Goal: Transaction & Acquisition: Download file/media

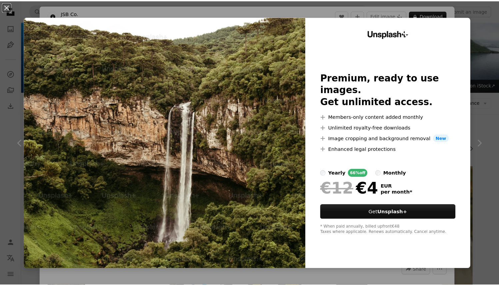
scroll to position [13114, 0]
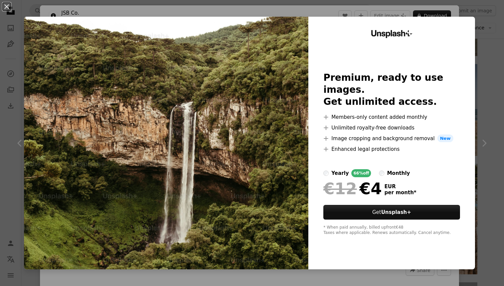
click at [247, 39] on img at bounding box center [166, 143] width 284 height 252
click at [6, 7] on button "An X shape" at bounding box center [7, 7] width 8 height 8
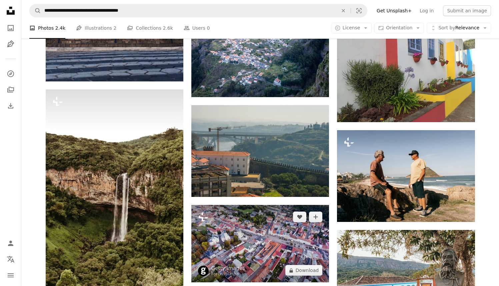
scroll to position [13045, 0]
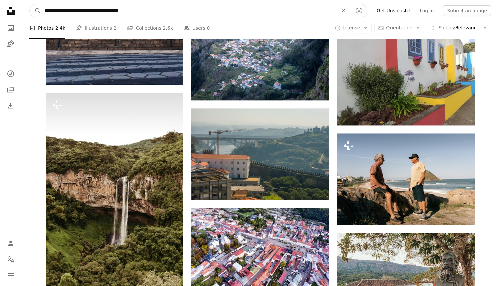
drag, startPoint x: 101, startPoint y: 10, endPoint x: 16, endPoint y: 9, distance: 85.3
type input "**********"
click button "A magnifying glass" at bounding box center [35, 10] width 11 height 13
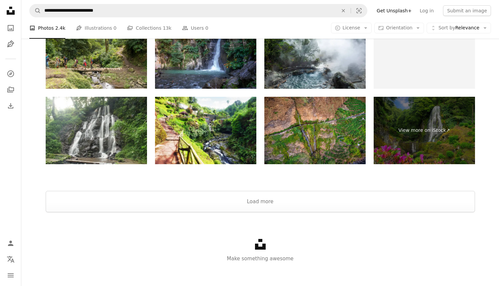
scroll to position [1649, 0]
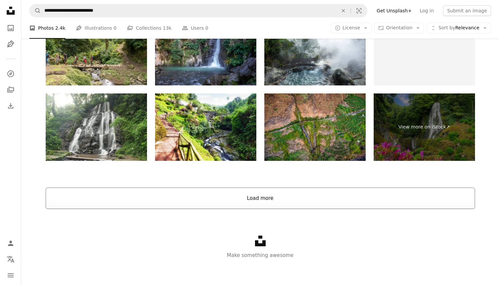
click at [256, 199] on button "Load more" at bounding box center [260, 197] width 429 height 21
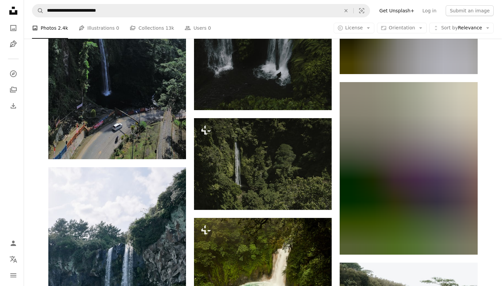
scroll to position [10998, 0]
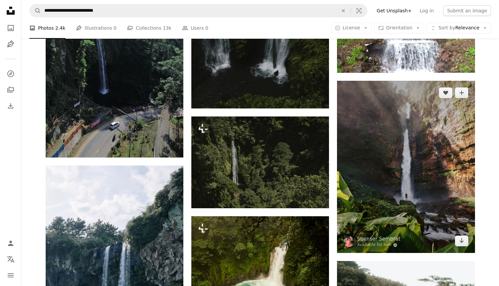
click at [377, 175] on img at bounding box center [406, 167] width 138 height 172
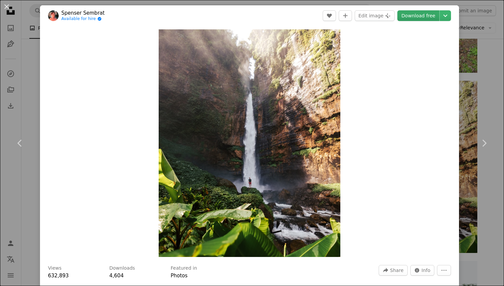
click at [426, 13] on link "Download free" at bounding box center [418, 15] width 42 height 11
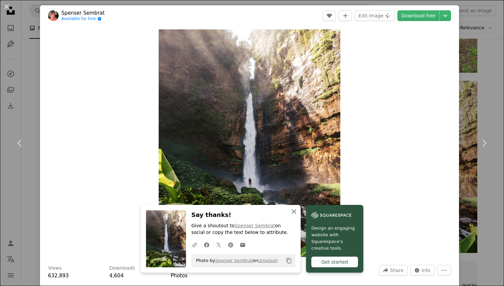
click at [294, 211] on icon "An X shape" at bounding box center [294, 211] width 8 height 8
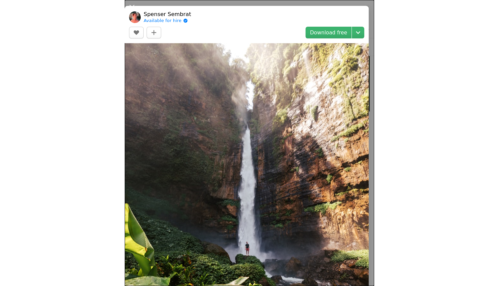
scroll to position [10998, 0]
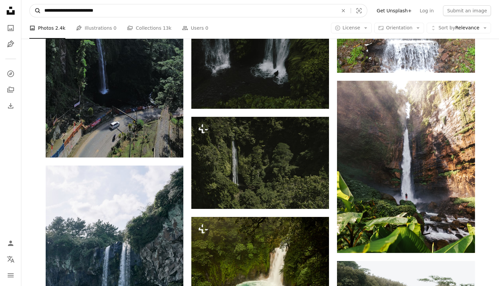
drag, startPoint x: 75, startPoint y: 9, endPoint x: 34, endPoint y: 9, distance: 41.0
click at [34, 9] on form "**********" at bounding box center [198, 10] width 338 height 13
click at [99, 10] on input "**********" at bounding box center [188, 10] width 295 height 13
drag, startPoint x: 99, startPoint y: 10, endPoint x: 24, endPoint y: 7, distance: 75.0
click at [24, 7] on nav "**********" at bounding box center [259, 10] width 477 height 21
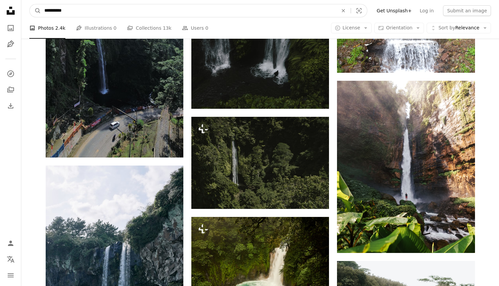
type input "**********"
click button "A magnifying glass" at bounding box center [35, 10] width 11 height 13
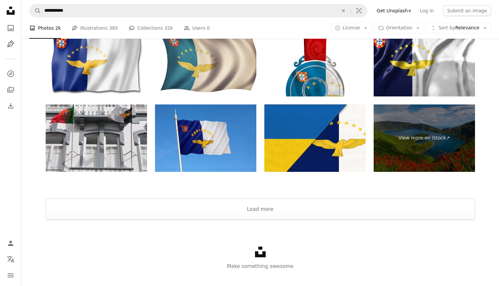
scroll to position [1399, 0]
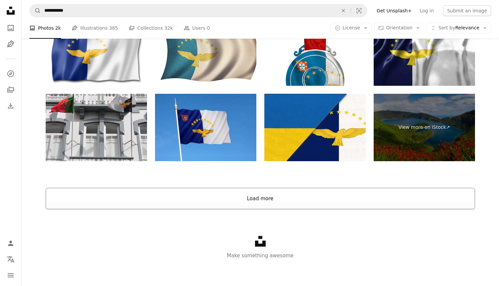
click at [249, 197] on button "Load more" at bounding box center [260, 198] width 429 height 21
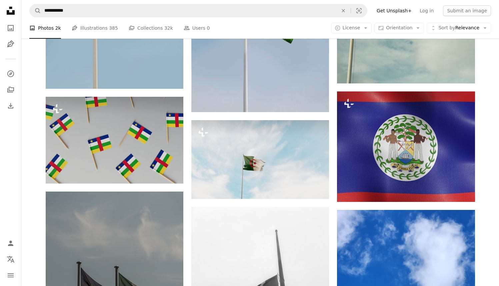
scroll to position [4259, 0]
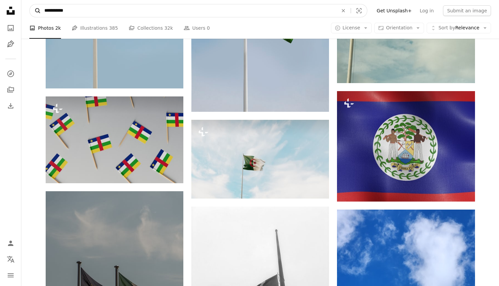
drag, startPoint x: 56, startPoint y: 12, endPoint x: 31, endPoint y: 5, distance: 25.9
click at [31, 5] on form "**********" at bounding box center [198, 10] width 338 height 13
click at [65, 11] on input "******" at bounding box center [188, 10] width 295 height 13
type input "**********"
click button "A magnifying glass" at bounding box center [35, 10] width 11 height 13
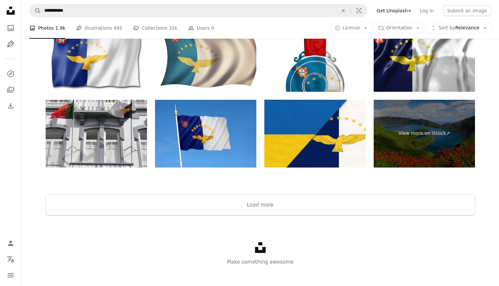
scroll to position [1425, 0]
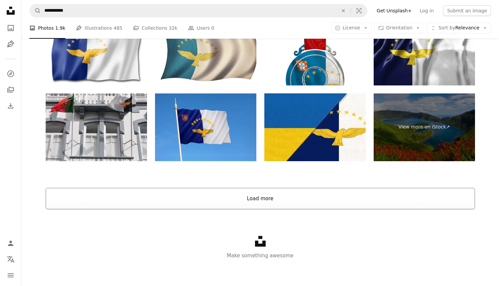
click at [249, 196] on button "Load more" at bounding box center [260, 198] width 429 height 21
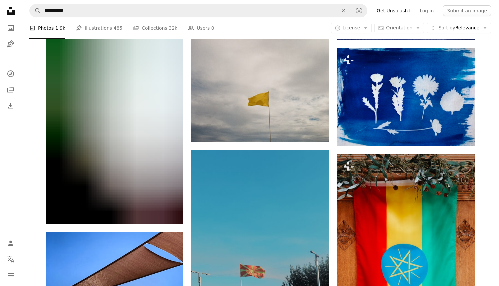
scroll to position [25455, 0]
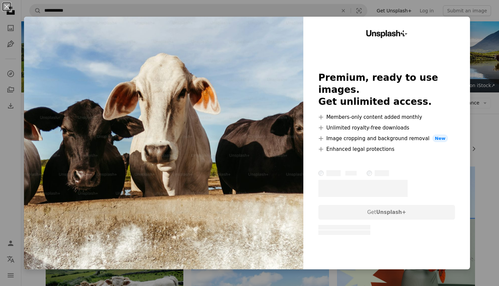
scroll to position [6828, 0]
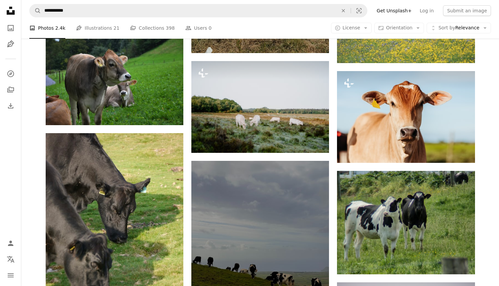
scroll to position [7242, 0]
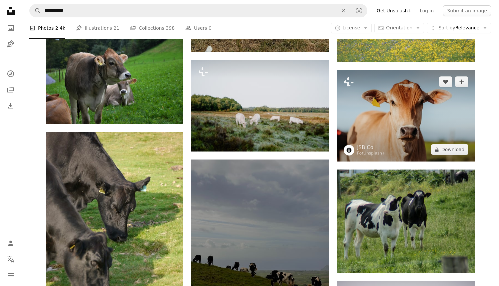
click at [376, 126] on img at bounding box center [406, 116] width 138 height 92
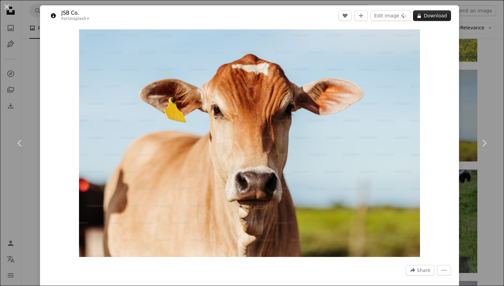
click at [432, 15] on button "A lock Download" at bounding box center [432, 15] width 38 height 11
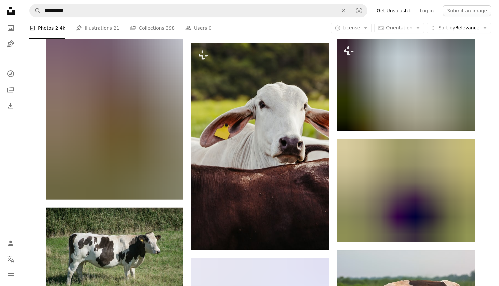
scroll to position [9720, 0]
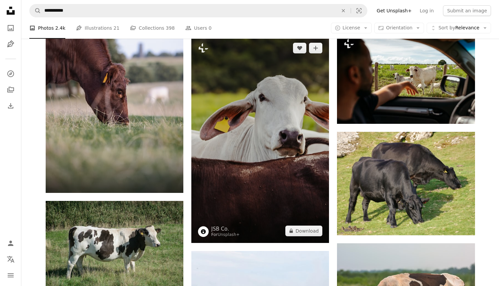
click at [205, 149] on img at bounding box center [260, 139] width 138 height 207
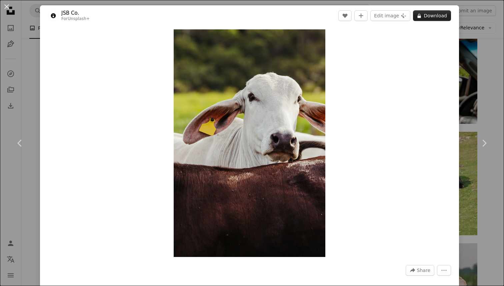
click at [424, 13] on button "A lock Download" at bounding box center [432, 15] width 38 height 11
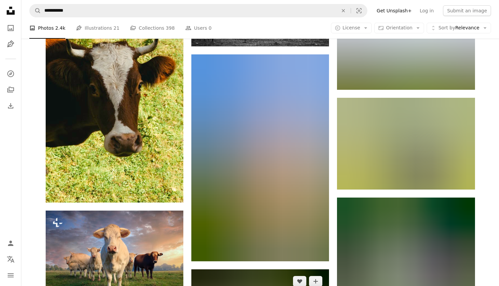
scroll to position [10292, 0]
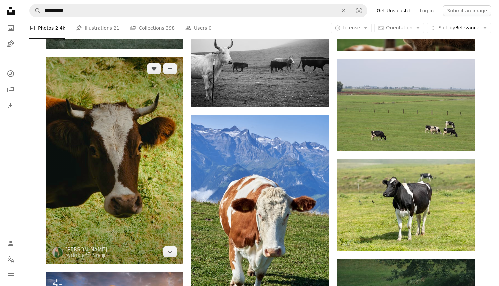
click at [166, 144] on img at bounding box center [115, 160] width 138 height 207
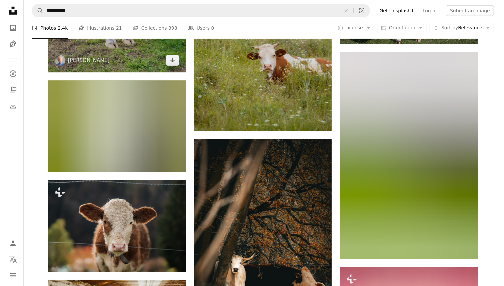
scroll to position [10798, 0]
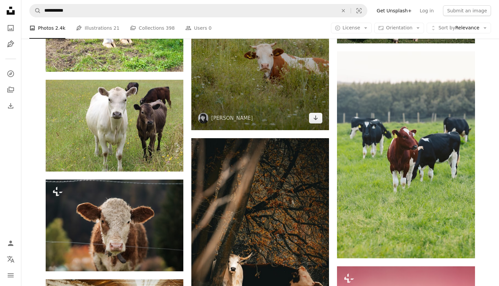
click at [235, 109] on img at bounding box center [260, 26] width 138 height 207
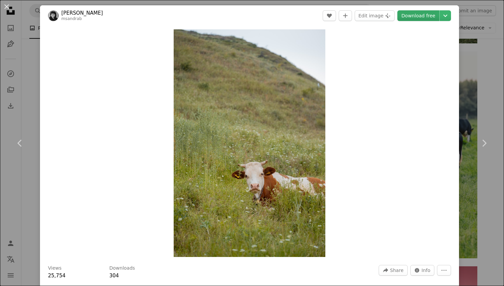
click at [404, 15] on link "Download free" at bounding box center [418, 15] width 42 height 11
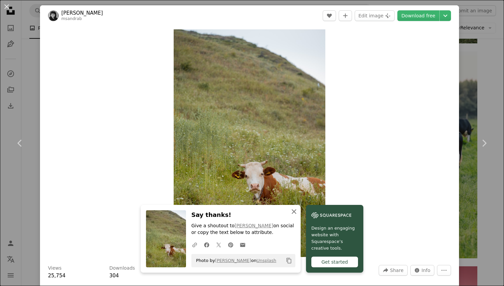
click at [293, 210] on icon "An X shape" at bounding box center [294, 211] width 8 height 8
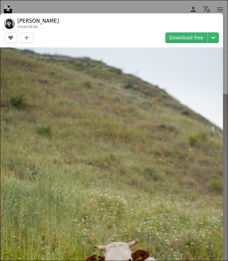
scroll to position [10798, 0]
